Goal: Check status: Check status

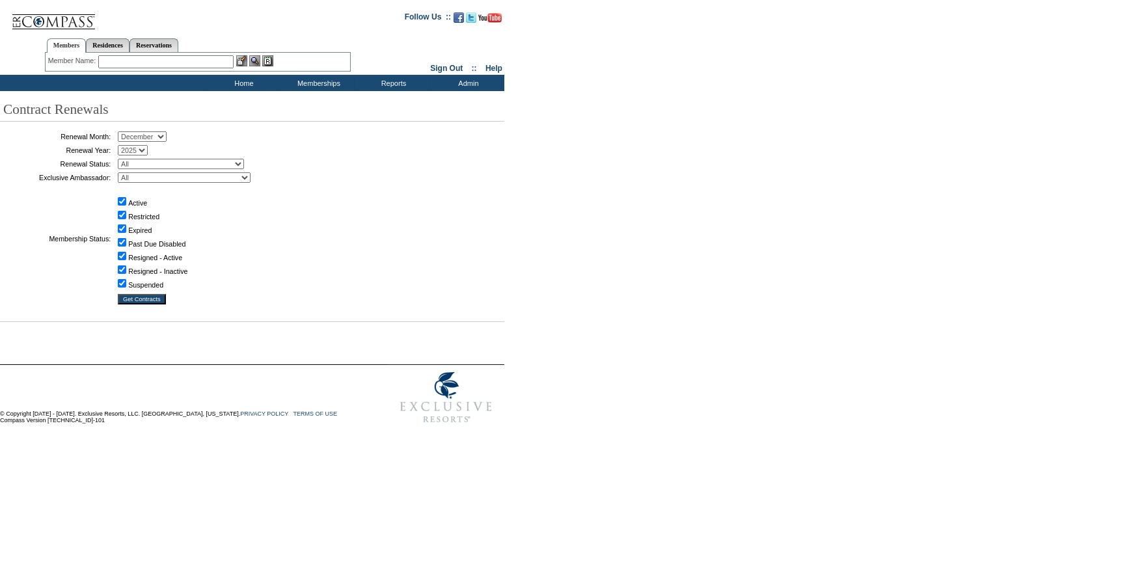
drag, startPoint x: 148, startPoint y: 136, endPoint x: 148, endPoint y: 144, distance: 7.8
click at [148, 136] on select "January February March April May June July August September October November De…" at bounding box center [142, 136] width 49 height 10
select select "9"
click at [122, 132] on select "January February March April May June July August September October November De…" at bounding box center [142, 136] width 49 height 10
click at [143, 297] on input "Get Contracts" at bounding box center [142, 299] width 48 height 10
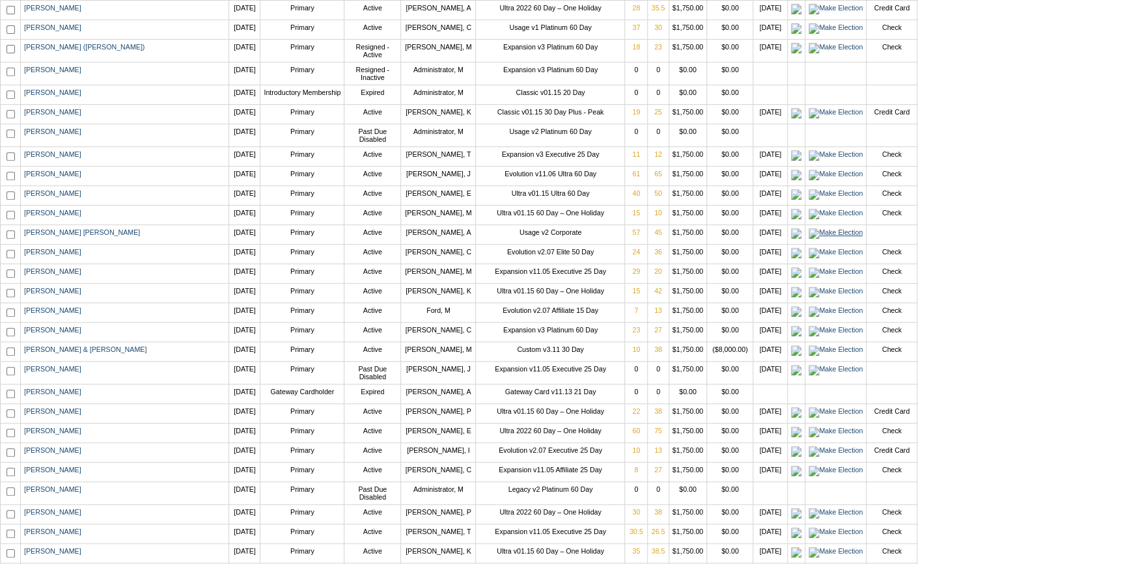
click at [808, 239] on img at bounding box center [835, 233] width 54 height 10
